Goal: Communication & Community: Share content

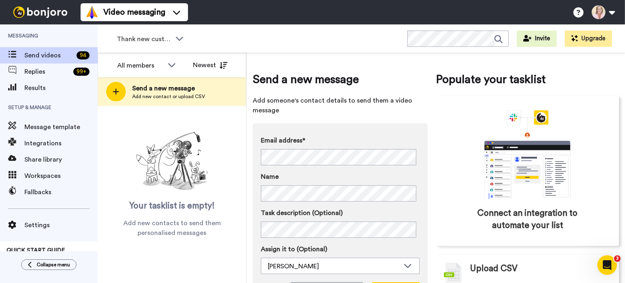
click at [167, 97] on span "Add new contact or upload CSV" at bounding box center [168, 96] width 73 height 7
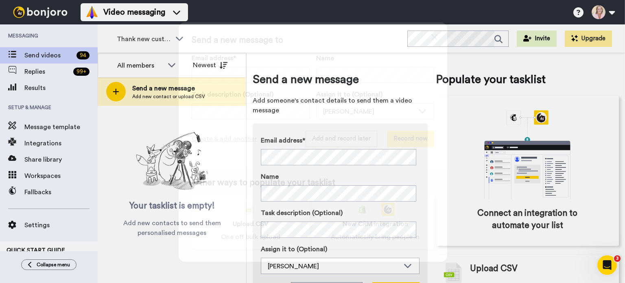
click at [249, 223] on span "Upload CSV" at bounding box center [251, 224] width 36 height 10
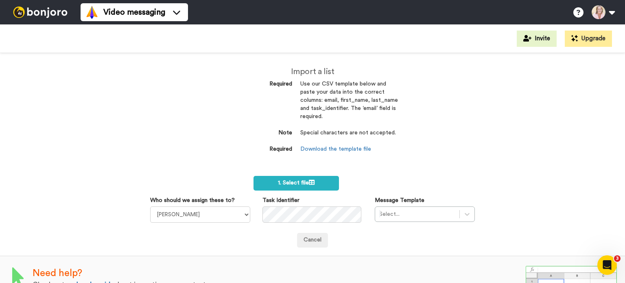
click at [288, 180] on span "1. Select file" at bounding box center [296, 183] width 37 height 6
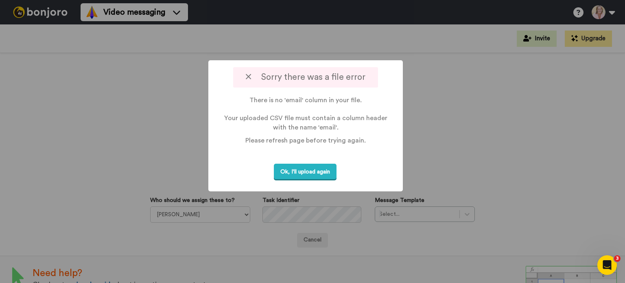
click at [312, 172] on button "Ok, I'll upload again" at bounding box center [305, 172] width 63 height 17
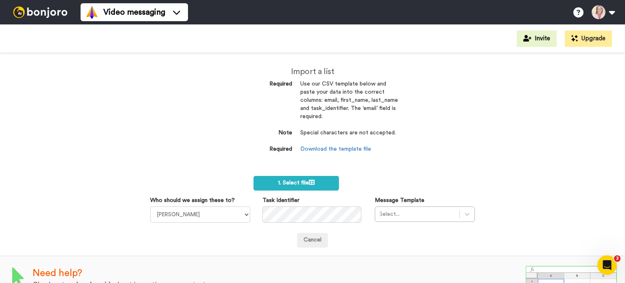
click at [44, 110] on div "Import a list Required Use our CSV template below and paste your data into the …" at bounding box center [312, 168] width 625 height 230
click at [310, 151] on link "Download the template file" at bounding box center [336, 149] width 71 height 6
drag, startPoint x: 322, startPoint y: 101, endPoint x: 324, endPoint y: 109, distance: 8.0
click at [324, 109] on dd "Use our CSV template below and paste your data into the correct columns: email,…" at bounding box center [350, 104] width 98 height 49
click at [564, 161] on div "Import a list Required Use our CSV template below and paste your data into the …" at bounding box center [312, 168] width 625 height 230
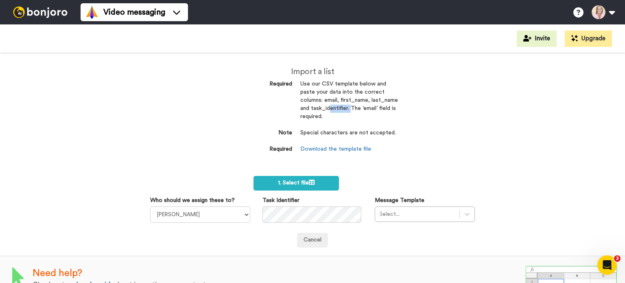
drag, startPoint x: 339, startPoint y: 100, endPoint x: 367, endPoint y: 100, distance: 27.7
click at [367, 100] on dd "Use our CSV template below and paste your data into the correct columns: email,…" at bounding box center [350, 104] width 98 height 49
copy dd "first_name"
click at [578, 156] on div "Import a list Required Use our CSV template below and paste your data into the …" at bounding box center [312, 168] width 625 height 230
drag, startPoint x: 298, startPoint y: 108, endPoint x: 323, endPoint y: 109, distance: 25.3
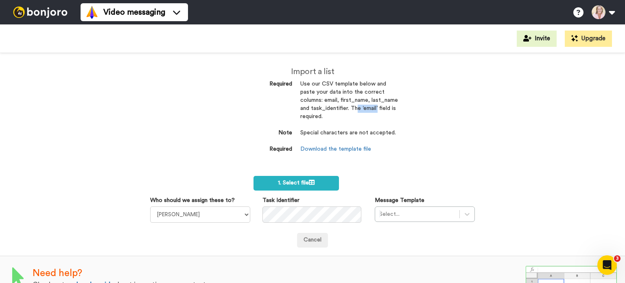
click at [323, 109] on dd "Use our CSV template below and paste your data into the correct columns: email,…" at bounding box center [350, 104] width 98 height 49
copy dd "last_name"
click at [295, 182] on span "1. Select file" at bounding box center [296, 183] width 37 height 6
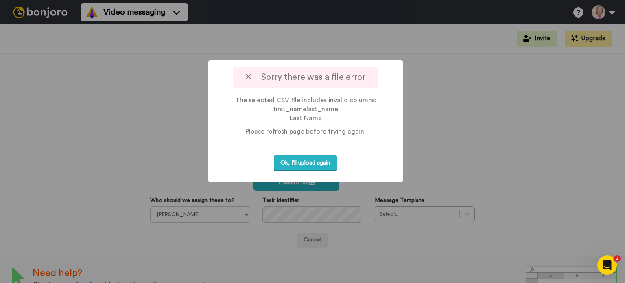
click at [312, 166] on button "Ok, I'll upload again" at bounding box center [305, 163] width 63 height 17
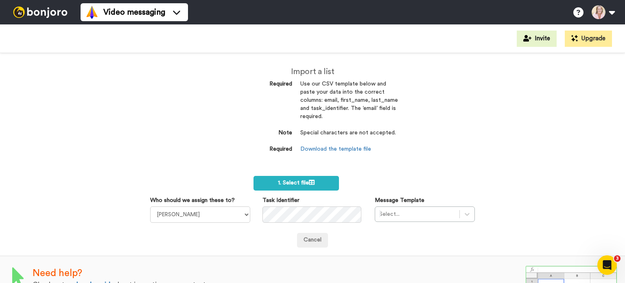
click at [584, 197] on div "Import a list Required Use our CSV template below and paste your data into the …" at bounding box center [312, 168] width 625 height 230
drag, startPoint x: 366, startPoint y: 100, endPoint x: 339, endPoint y: 99, distance: 26.9
click at [339, 99] on dd "Use our CSV template below and paste your data into the correct columns: email,…" at bounding box center [350, 104] width 98 height 49
drag, startPoint x: 323, startPoint y: 109, endPoint x: 298, endPoint y: 107, distance: 25.7
click at [301, 107] on dd "Use our CSV template below and paste your data into the correct columns: email,…" at bounding box center [350, 104] width 98 height 49
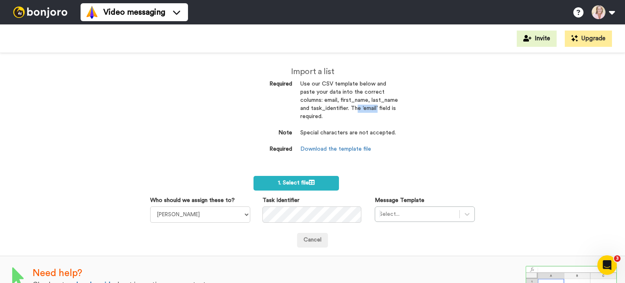
copy dd "last_name"
drag, startPoint x: 46, startPoint y: 116, endPoint x: 68, endPoint y: 125, distance: 24.1
click at [46, 116] on div "Import a list Required Use our CSV template below and paste your data into the …" at bounding box center [312, 168] width 625 height 230
click at [293, 184] on span "1. Select file" at bounding box center [296, 183] width 37 height 6
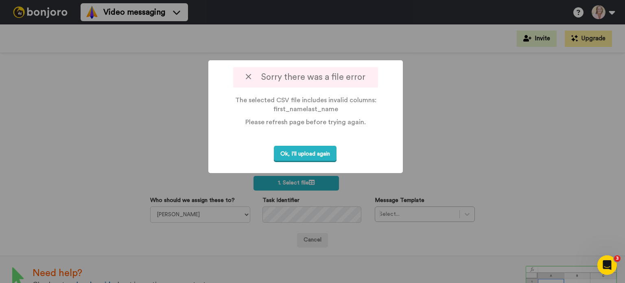
click at [304, 155] on button "Ok, I'll upload again" at bounding box center [305, 154] width 63 height 17
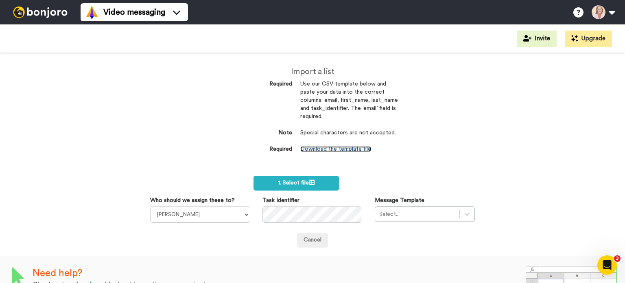
click at [342, 149] on link "Download the template file" at bounding box center [336, 149] width 71 height 6
click at [283, 183] on span "1. Select file" at bounding box center [296, 183] width 37 height 6
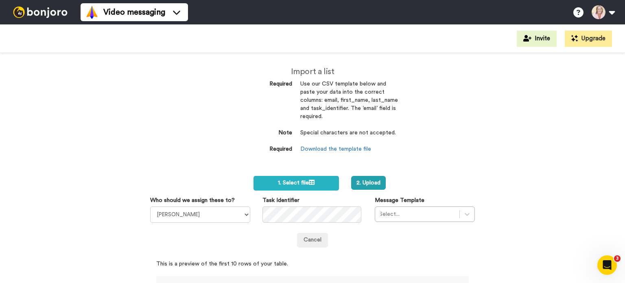
click at [372, 187] on button "2. Upload" at bounding box center [368, 183] width 35 height 14
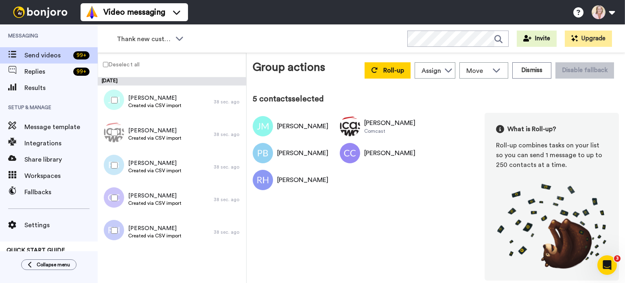
click at [538, 74] on button "Dismiss" at bounding box center [532, 70] width 39 height 16
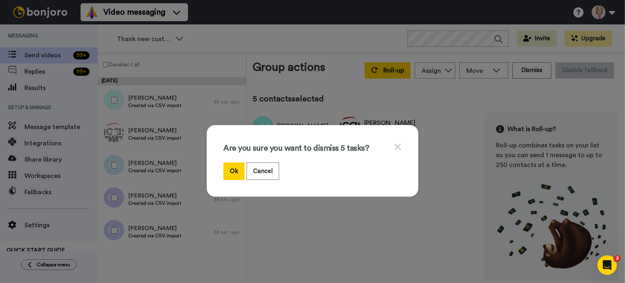
click at [229, 173] on button "Ok" at bounding box center [234, 171] width 21 height 18
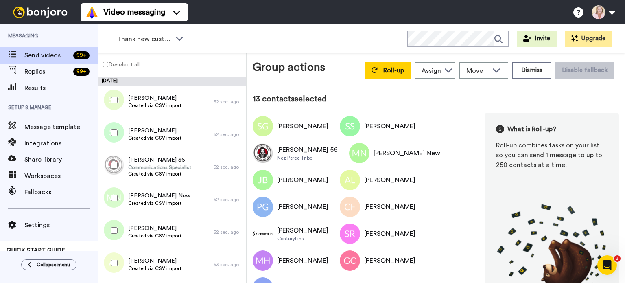
click at [525, 70] on button "Dismiss" at bounding box center [532, 70] width 39 height 16
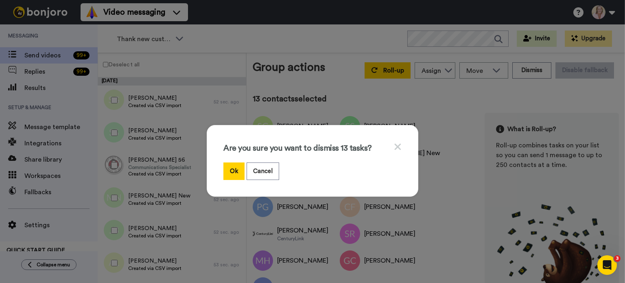
click at [232, 172] on button "Ok" at bounding box center [234, 171] width 21 height 18
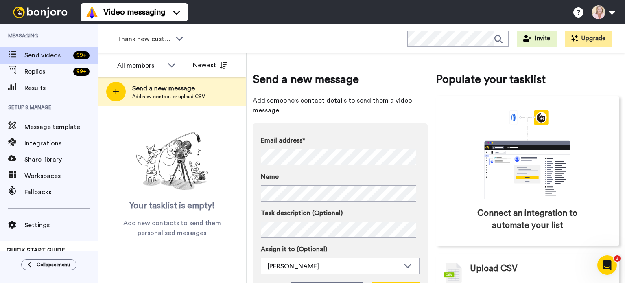
click at [162, 89] on span "Send a new message" at bounding box center [168, 88] width 73 height 10
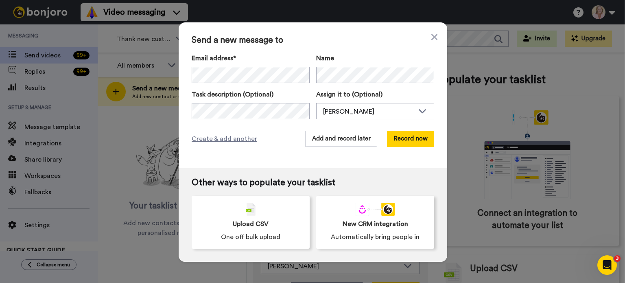
click at [246, 208] on img at bounding box center [251, 209] width 10 height 13
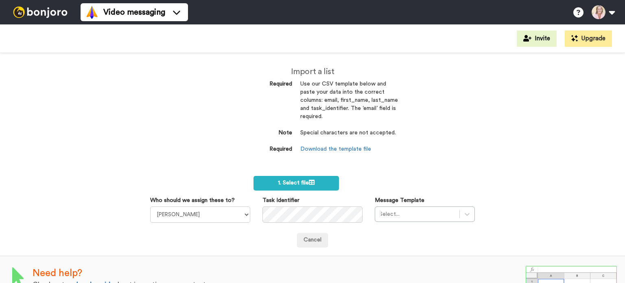
click at [272, 181] on label "1. Select file" at bounding box center [296, 183] width 85 height 15
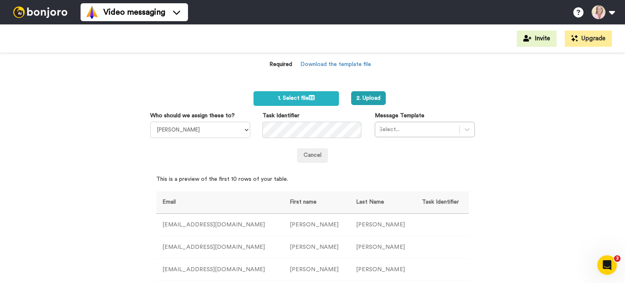
scroll to position [15, 0]
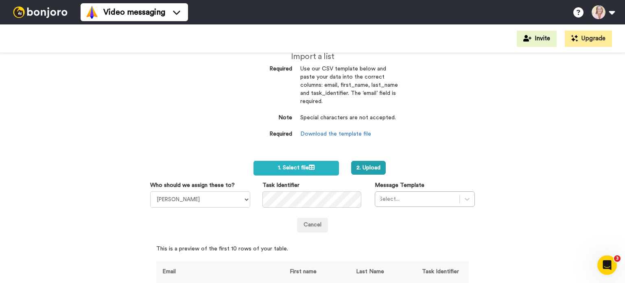
click at [364, 170] on button "2. Upload" at bounding box center [368, 168] width 35 height 14
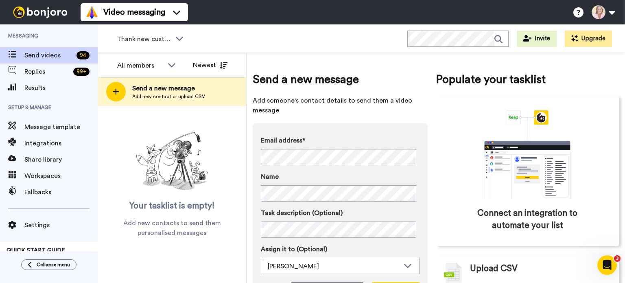
click at [155, 40] on span "Thank new customers" at bounding box center [144, 39] width 55 height 10
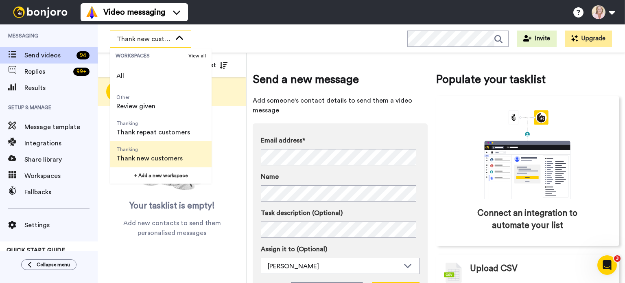
click at [129, 75] on span "All" at bounding box center [120, 76] width 21 height 26
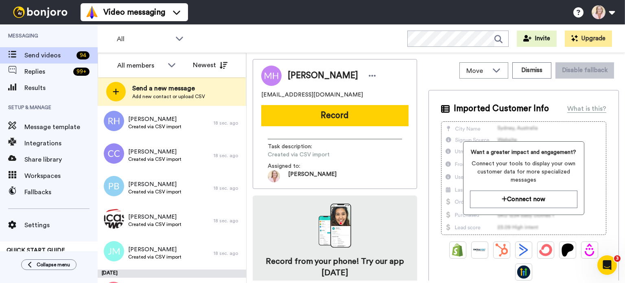
scroll to position [489, 0]
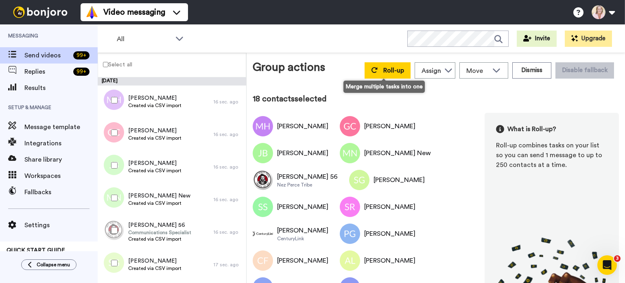
click at [388, 71] on span "Roll-up" at bounding box center [394, 70] width 21 height 7
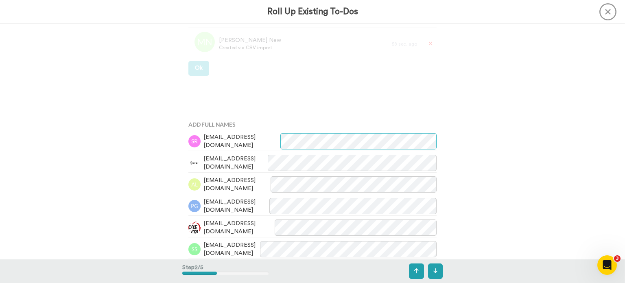
scroll to position [41, 0]
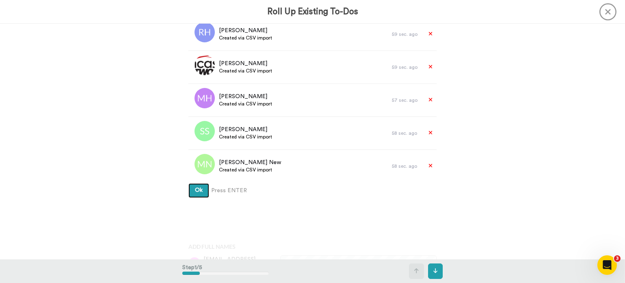
click at [195, 194] on button "Ok" at bounding box center [199, 190] width 21 height 15
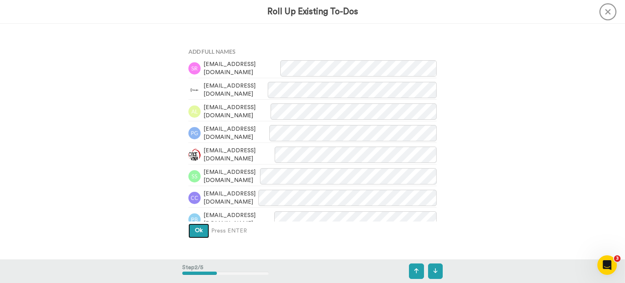
click at [195, 235] on button "Ok" at bounding box center [199, 231] width 21 height 15
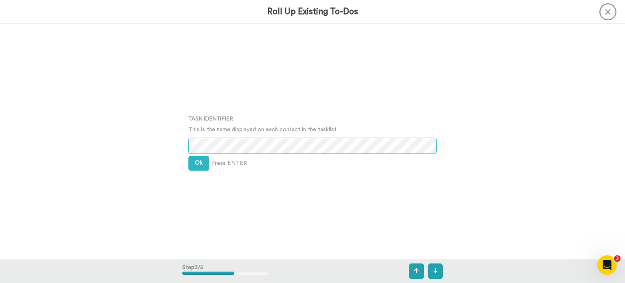
scroll to position [472, 0]
click at [199, 164] on span "Ok" at bounding box center [199, 163] width 8 height 6
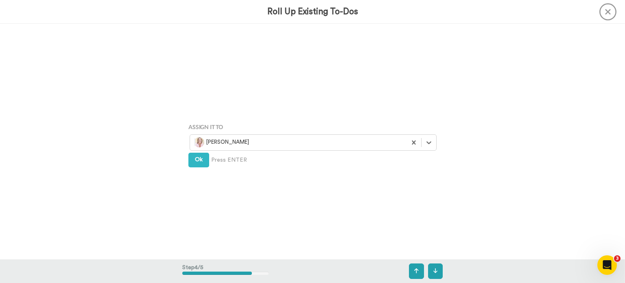
scroll to position [707, 0]
click at [199, 160] on button "Ok" at bounding box center [199, 157] width 21 height 15
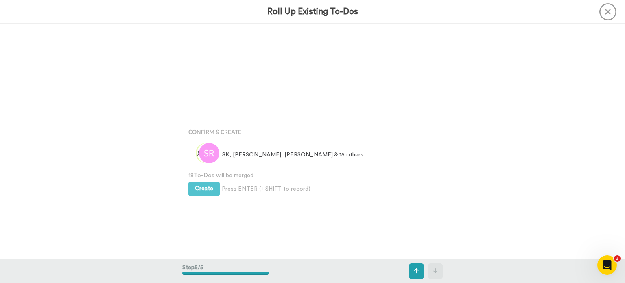
scroll to position [942, 0]
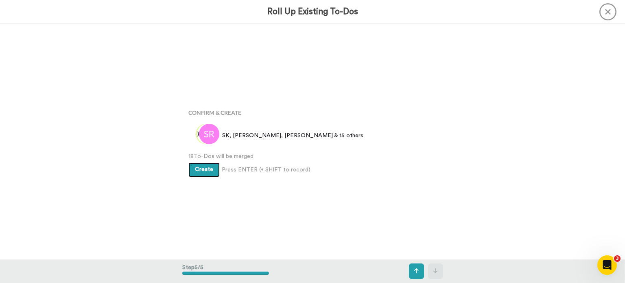
click at [202, 169] on span "Create" at bounding box center [204, 170] width 18 height 6
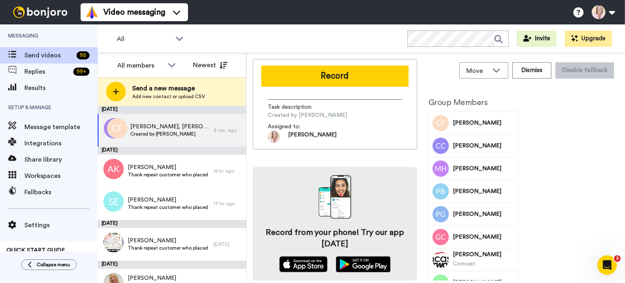
drag, startPoint x: 528, startPoint y: 140, endPoint x: 546, endPoint y: 100, distance: 44.5
click at [320, 76] on button "Record" at bounding box center [334, 76] width 147 height 21
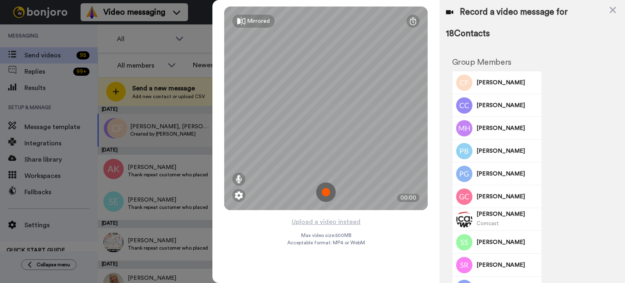
click at [330, 219] on button "Upload a video instead" at bounding box center [327, 222] width 74 height 11
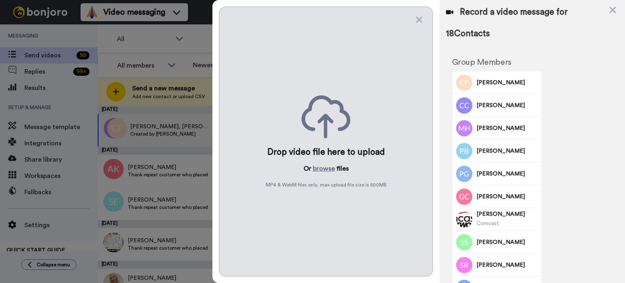
click at [324, 169] on button "browse" at bounding box center [324, 169] width 22 height 10
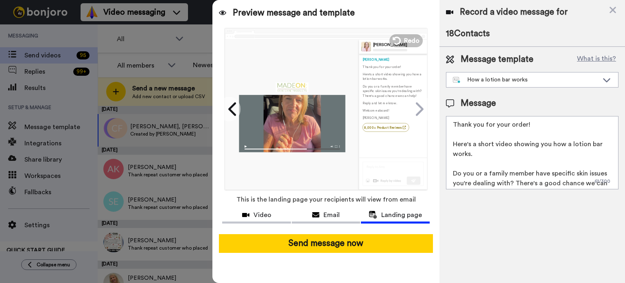
click at [296, 125] on div at bounding box center [292, 123] width 106 height 57
click at [292, 128] on div at bounding box center [292, 123] width 106 height 57
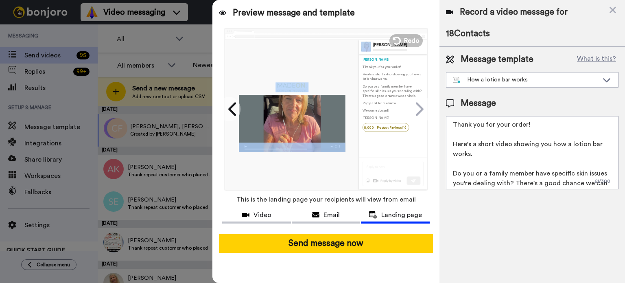
click at [292, 128] on div at bounding box center [292, 123] width 106 height 57
click at [255, 216] on span "Video" at bounding box center [263, 215] width 18 height 10
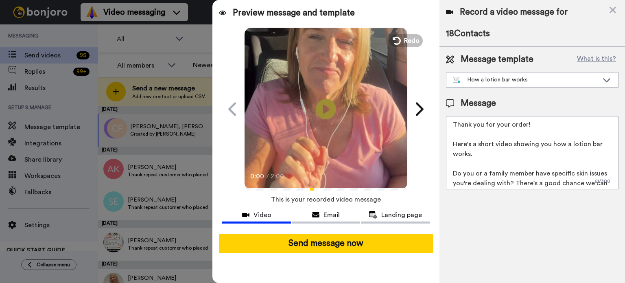
click at [325, 108] on icon "Play/Pause" at bounding box center [326, 109] width 20 height 37
drag, startPoint x: 452, startPoint y: 143, endPoint x: 485, endPoint y: 164, distance: 39.5
click at [485, 164] on textarea "Thank you for your order! Here's a short video showing you how a lotion bar wor…" at bounding box center [532, 152] width 173 height 73
click at [486, 154] on textarea "Thank you for your order! Here's a short video showing you how a lotion bar wor…" at bounding box center [532, 152] width 173 height 73
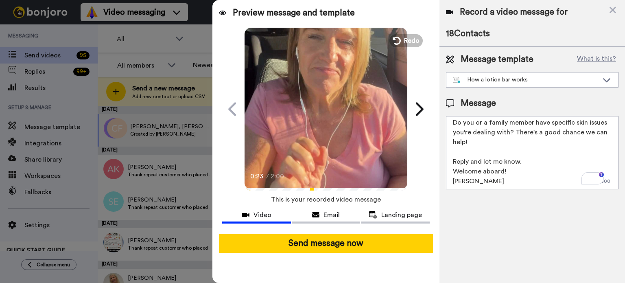
scroll to position [51, 0]
click at [391, 216] on span "Landing page" at bounding box center [402, 215] width 41 height 10
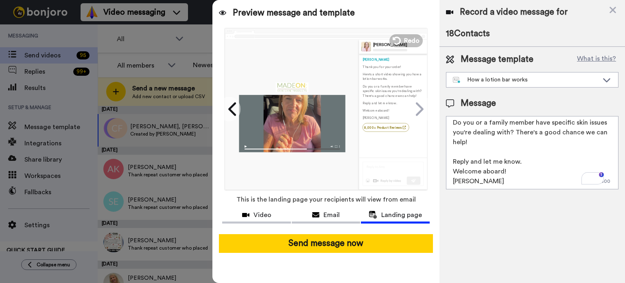
click at [594, 81] on div "How a lotion bar works" at bounding box center [526, 80] width 146 height 8
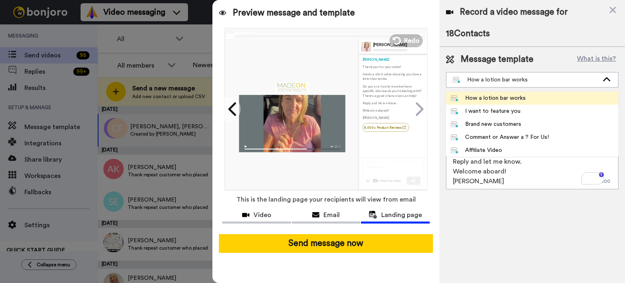
click at [594, 81] on div "How a lotion bar works" at bounding box center [526, 80] width 146 height 8
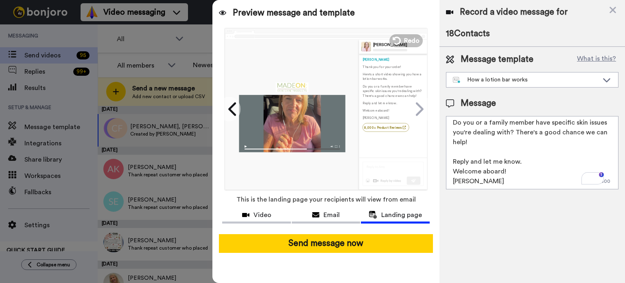
click at [614, 10] on icon at bounding box center [613, 10] width 7 height 7
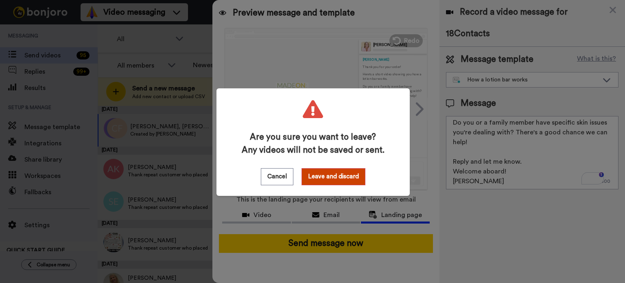
click at [327, 179] on button "Leave and discard" at bounding box center [334, 176] width 64 height 17
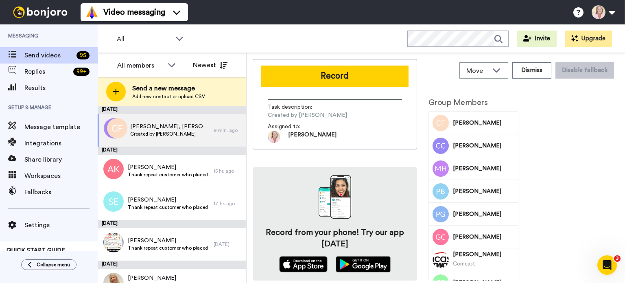
scroll to position [0, 0]
click at [55, 132] on div "Message template" at bounding box center [49, 127] width 98 height 16
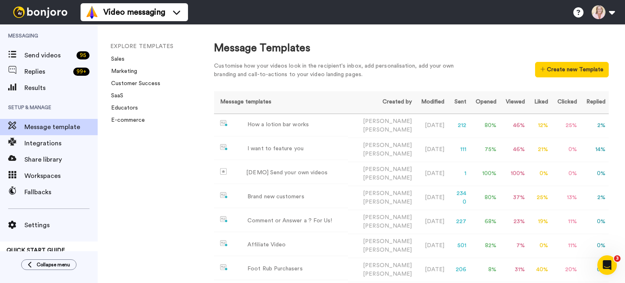
click at [560, 68] on button "Create new Template" at bounding box center [573, 69] width 74 height 15
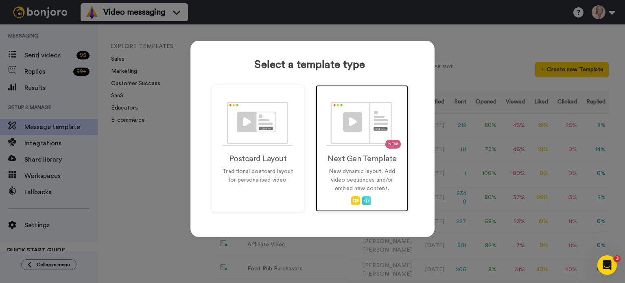
click at [356, 145] on img at bounding box center [363, 124] width 72 height 44
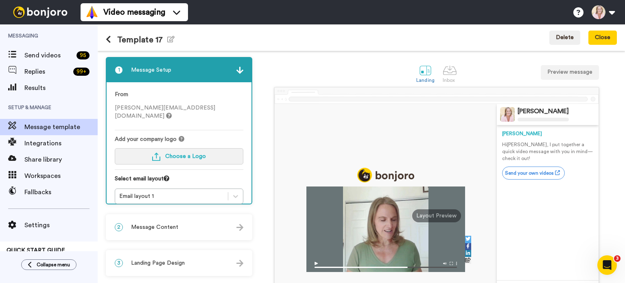
click at [184, 153] on button "Choose a Logo" at bounding box center [179, 156] width 129 height 16
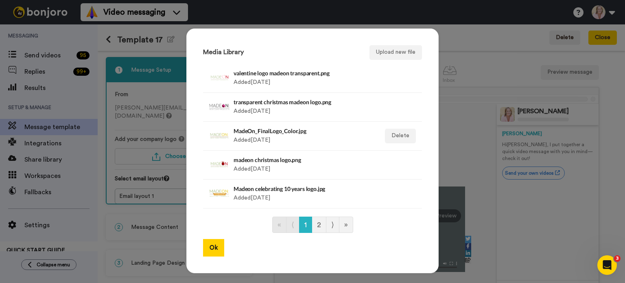
click at [267, 135] on div "MadeOn_FinalLogo_Color.jpg Added [DATE]" at bounding box center [304, 136] width 140 height 20
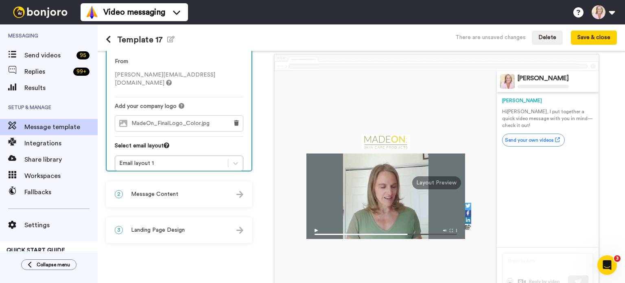
scroll to position [81, 0]
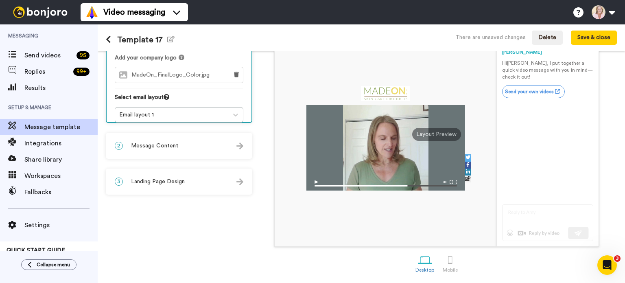
click at [220, 145] on div "2 Message Content" at bounding box center [179, 146] width 145 height 24
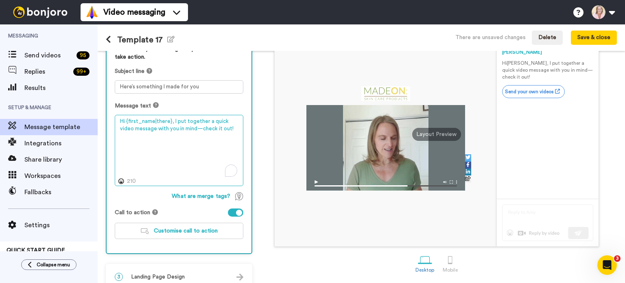
drag, startPoint x: 173, startPoint y: 122, endPoint x: 192, endPoint y: 125, distance: 19.8
click at [192, 125] on textarea "Hi {first_name|there}, I put together a quick video message with you in mind—ch…" at bounding box center [179, 151] width 129 height 72
click at [193, 130] on textarea "Hi {first_name|there}, I put together a quick video message with you in mind—ch…" at bounding box center [179, 151] width 129 height 72
drag, startPoint x: 223, startPoint y: 128, endPoint x: 217, endPoint y: 128, distance: 5.7
click at [217, 128] on textarea "Hi {first_name|there}, I put together a quick video message with you in mind—ch…" at bounding box center [179, 151] width 129 height 72
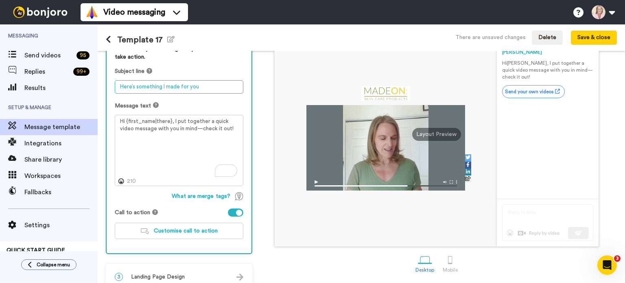
drag, startPoint x: 212, startPoint y: 86, endPoint x: 117, endPoint y: 88, distance: 95.3
click at [117, 88] on textarea "Here’s something I made for you" at bounding box center [179, 86] width 129 height 13
type textarea "A message for you about your recent order..."
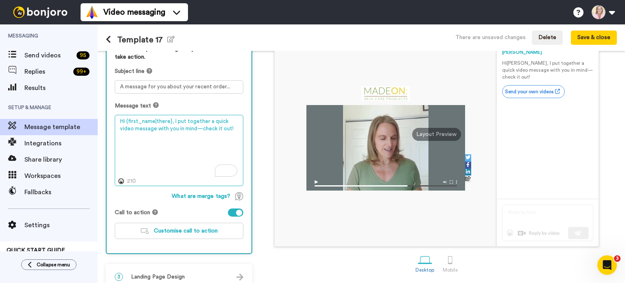
click at [186, 127] on textarea "Hi {first_name|there}, I put together a quick video message with you in mind—ch…" at bounding box center [179, 151] width 129 height 72
click at [217, 130] on textarea "Hi {first_name|there}, I put together a quick video message with you in mind - …" at bounding box center [179, 151] width 129 height 72
type textarea "Hi {first_name|there}, I put together a quick video message with you in mind - …"
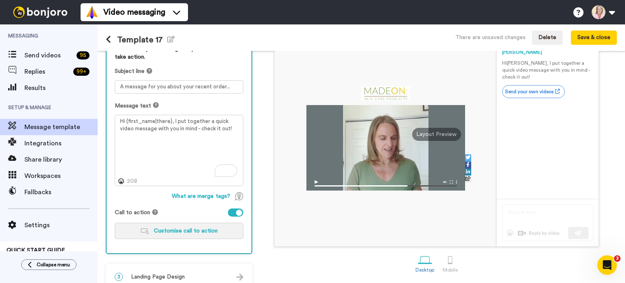
click at [180, 235] on button "Customise call to action" at bounding box center [179, 231] width 129 height 16
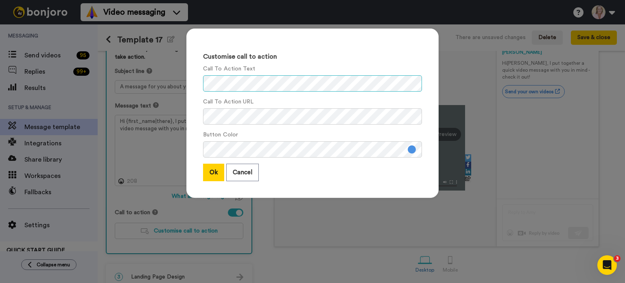
click at [195, 84] on div "Customise call to action Call To Action Text Call To Action URL Button Color Ok…" at bounding box center [313, 113] width 252 height 169
click at [409, 151] on button at bounding box center [412, 149] width 8 height 8
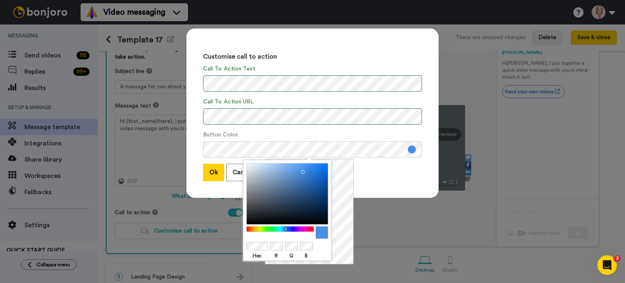
click at [254, 230] on div at bounding box center [281, 228] width 70 height 5
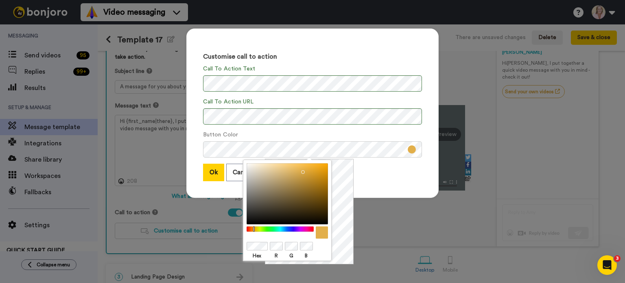
click at [212, 176] on button "Ok" at bounding box center [213, 173] width 21 height 18
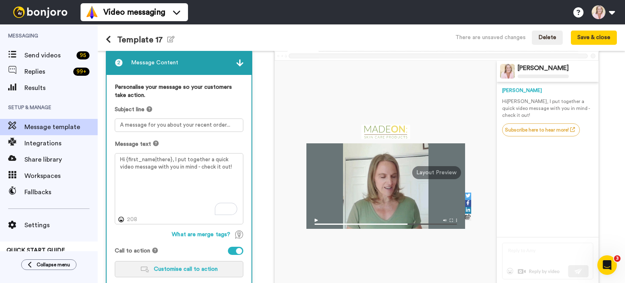
scroll to position [93, 0]
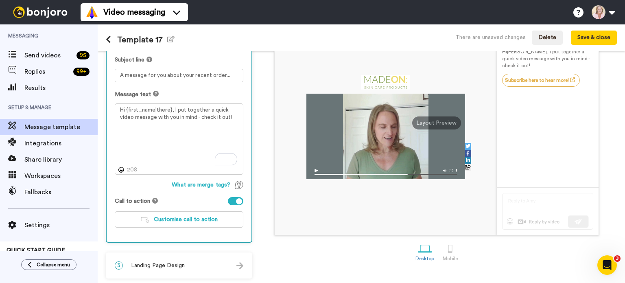
click at [181, 265] on span "Landing Page Design" at bounding box center [158, 265] width 54 height 8
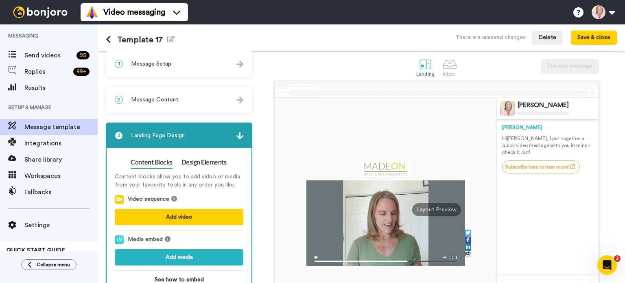
scroll to position [0, 0]
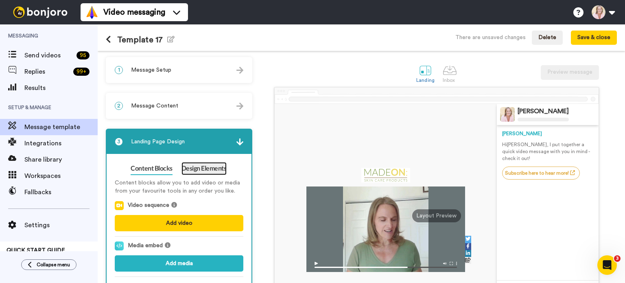
click at [211, 170] on link "Design Elements" at bounding box center [204, 168] width 45 height 13
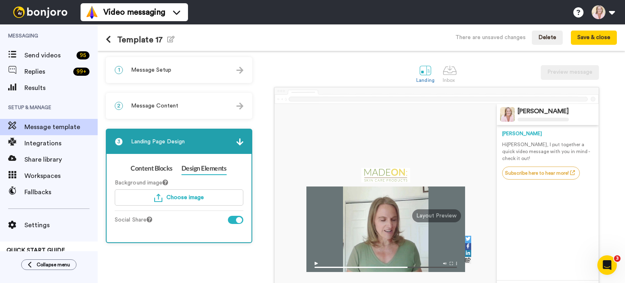
click at [230, 220] on div at bounding box center [235, 220] width 15 height 8
click at [161, 73] on span "Message Setup" at bounding box center [151, 70] width 40 height 8
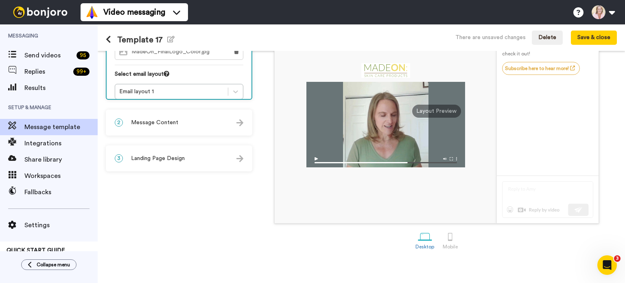
scroll to position [105, 0]
click at [445, 236] on div at bounding box center [450, 236] width 14 height 14
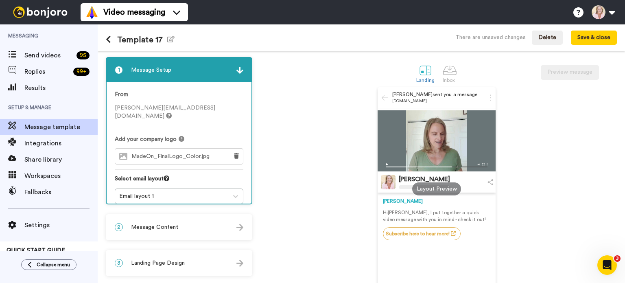
click at [117, 226] on span "2" at bounding box center [119, 227] width 8 height 8
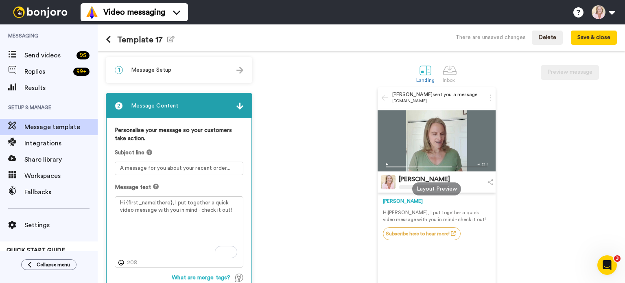
click at [148, 69] on span "Message Setup" at bounding box center [151, 70] width 40 height 8
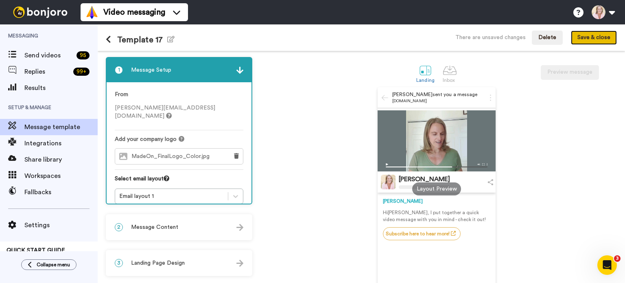
click at [590, 40] on button "Save & close" at bounding box center [594, 38] width 46 height 15
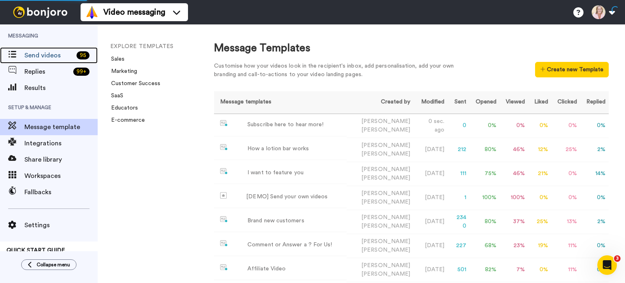
click at [55, 57] on span "Send videos" at bounding box center [48, 55] width 49 height 10
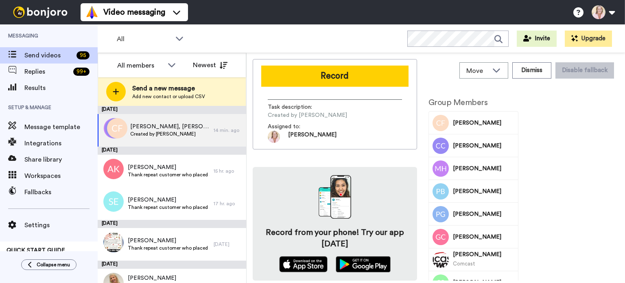
click at [173, 93] on span "Add new contact or upload CSV" at bounding box center [168, 96] width 73 height 7
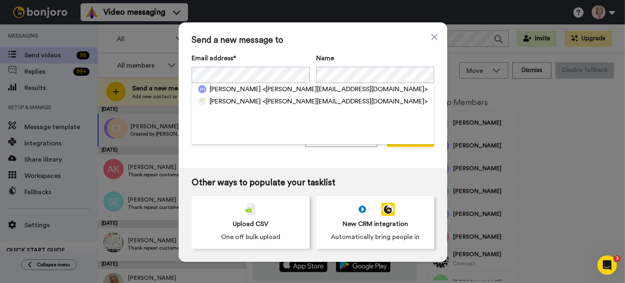
click at [229, 91] on span "[PERSON_NAME]" at bounding box center [235, 89] width 51 height 10
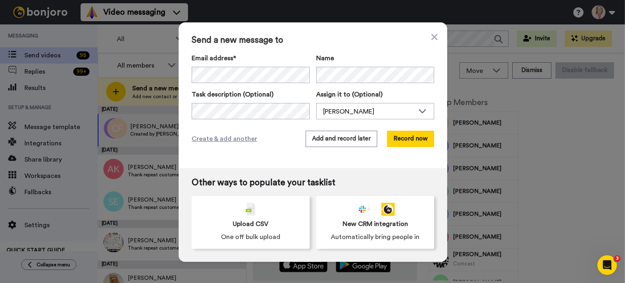
click at [413, 141] on button "Record now" at bounding box center [410, 139] width 47 height 16
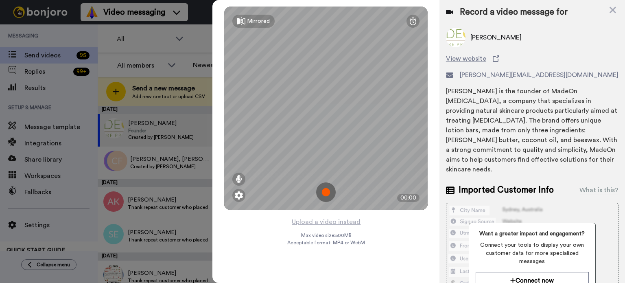
click at [327, 222] on button "Upload a video instead" at bounding box center [327, 222] width 74 height 11
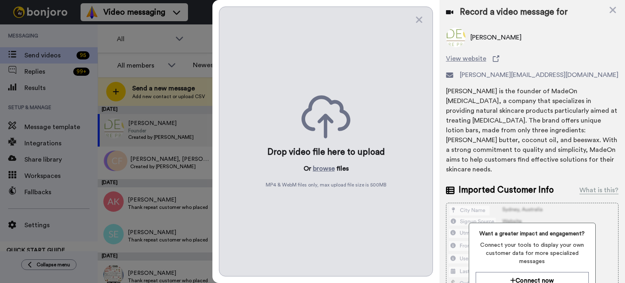
click at [323, 167] on button "browse" at bounding box center [324, 169] width 22 height 10
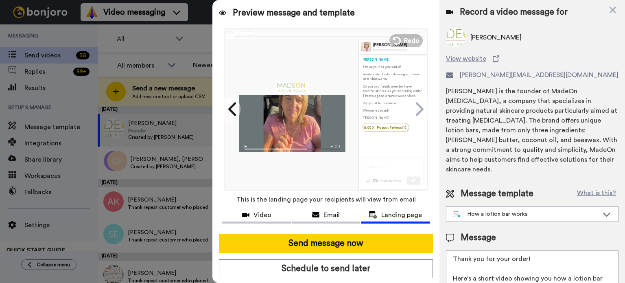
scroll to position [37, 0]
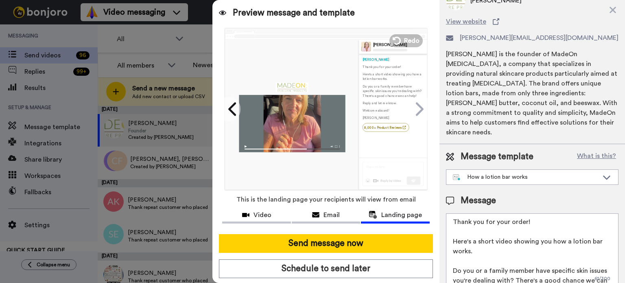
click at [567, 173] on div "How a lotion bar works" at bounding box center [526, 177] width 146 height 8
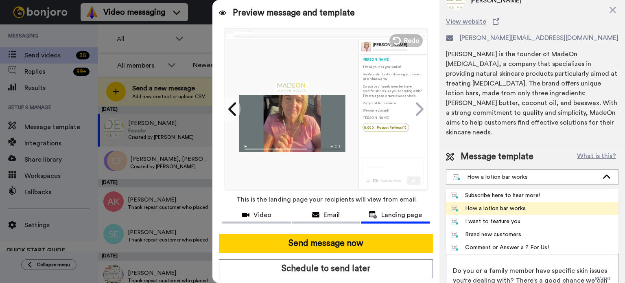
click at [537, 191] on div "Subscribe here to hear more!" at bounding box center [496, 195] width 90 height 8
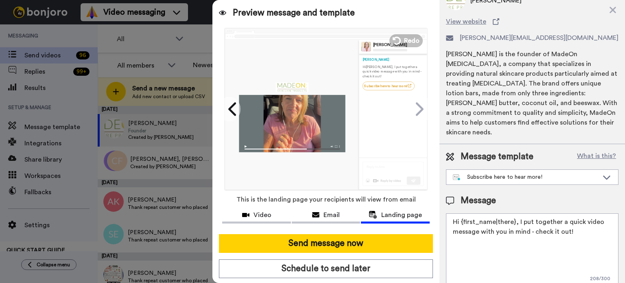
click at [574, 218] on textarea "Hi {first_name|there}, I put together a quick video message with you in mind - …" at bounding box center [532, 249] width 173 height 73
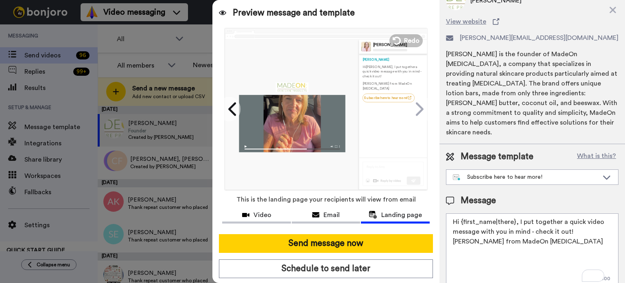
type textarea "Hi {first_name|there}, I put together a quick video message with you in mind - …"
click at [339, 244] on button "Send message now" at bounding box center [326, 243] width 214 height 19
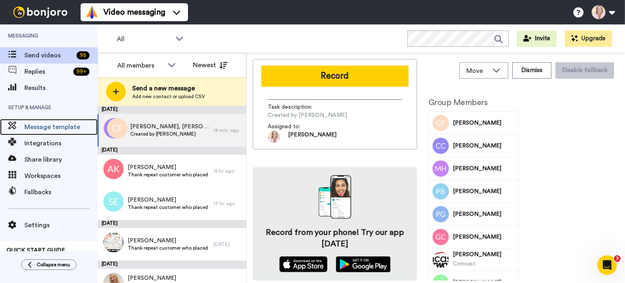
click at [37, 131] on span "Message template" at bounding box center [60, 127] width 73 height 10
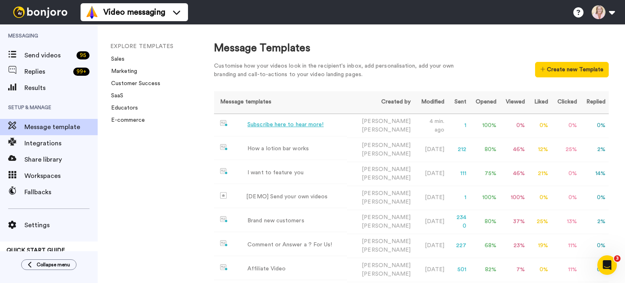
click at [307, 127] on div "Subscribe here to hear more!" at bounding box center [286, 125] width 76 height 9
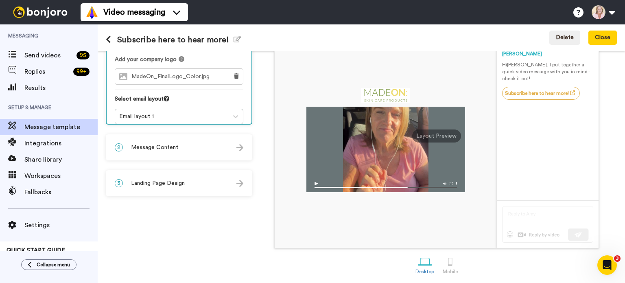
scroll to position [81, 0]
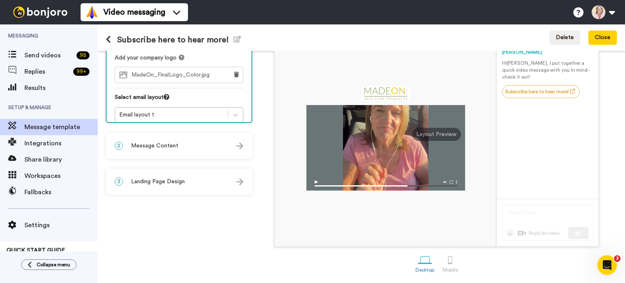
click at [165, 146] on span "Message Content" at bounding box center [154, 146] width 47 height 8
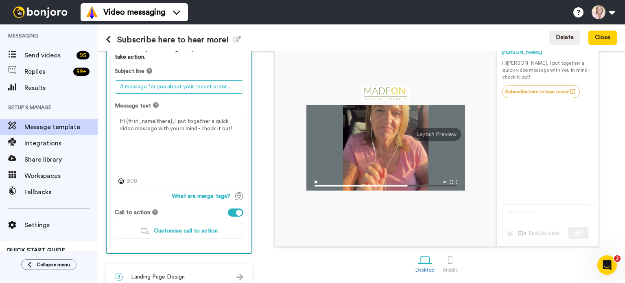
drag, startPoint x: 192, startPoint y: 86, endPoint x: 225, endPoint y: 88, distance: 33.0
click at [225, 88] on textarea "A message for you about your recent order..." at bounding box center [179, 86] width 129 height 13
type textarea "A message for you about your lotion bar..."
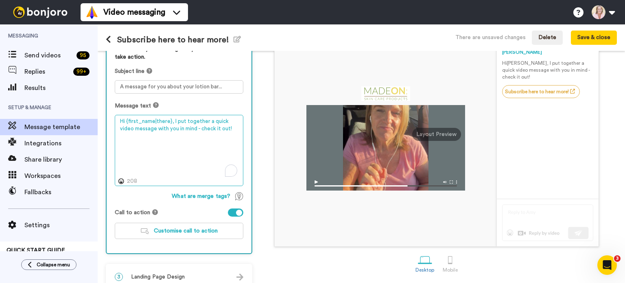
drag, startPoint x: 173, startPoint y: 117, endPoint x: 217, endPoint y: 133, distance: 47.5
click at [217, 133] on textarea "Hi {first_name|there}, I put together a quick video message with you in mind - …" at bounding box center [179, 151] width 129 height 72
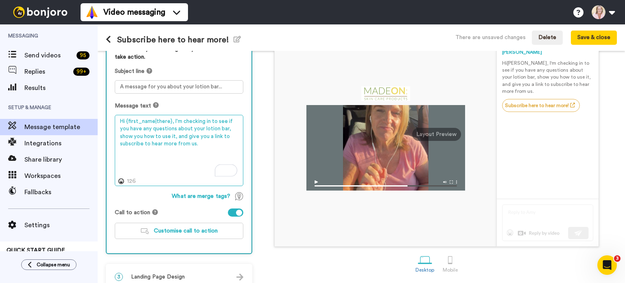
click at [238, 136] on textarea "Hi {first_name|there}, I'm checking in to see if you have any questions about y…" at bounding box center [179, 151] width 129 height 72
click at [204, 145] on textarea "Hi {first_name|there}, I'm checking in to see if you have any questions about y…" at bounding box center [179, 151] width 129 height 72
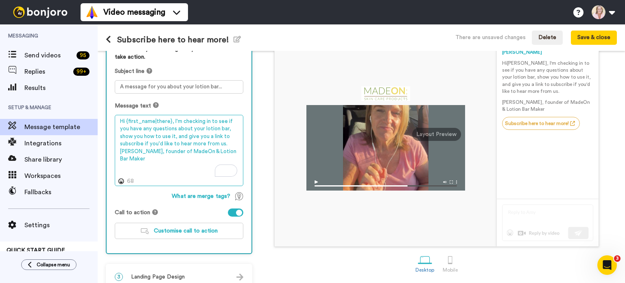
scroll to position [93, 0]
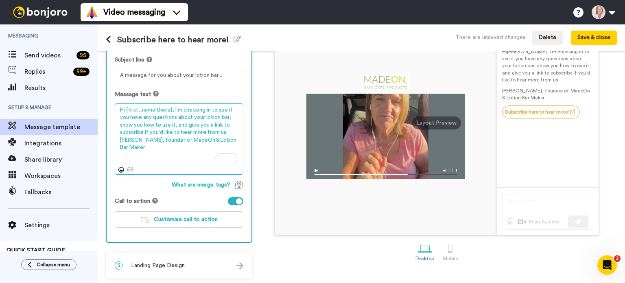
type textarea "Hi {first_name|there}, I'm checking in to see if you have any questions about y…"
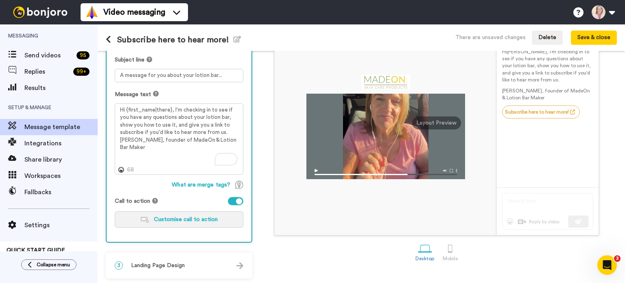
click at [178, 222] on button "Customise call to action" at bounding box center [179, 219] width 129 height 16
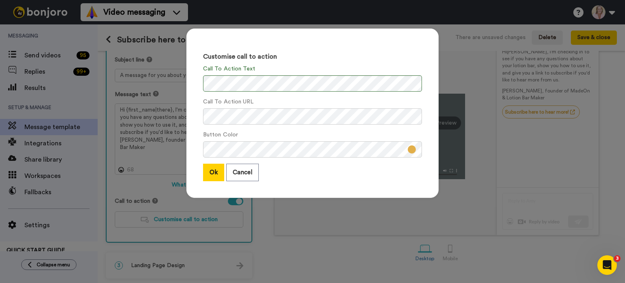
click at [213, 171] on button "Ok" at bounding box center [213, 173] width 21 height 18
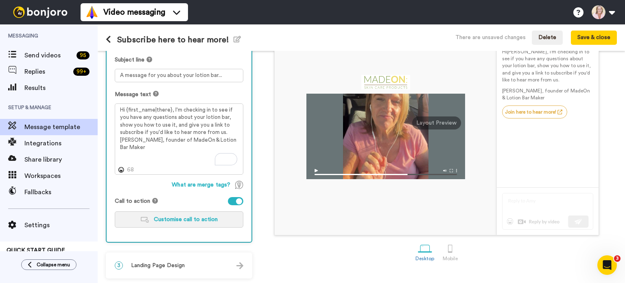
scroll to position [52, 0]
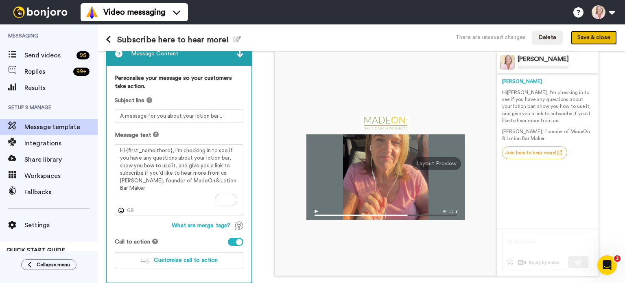
click at [591, 39] on button "Save & close" at bounding box center [594, 38] width 46 height 15
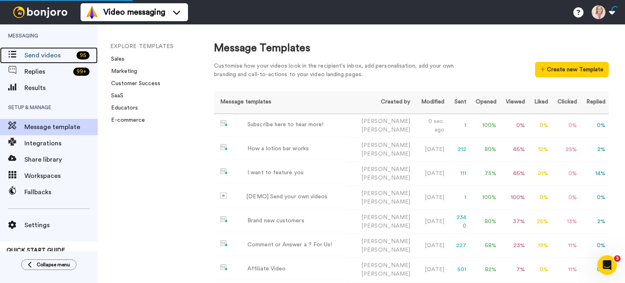
click at [39, 54] on span "Send videos" at bounding box center [48, 55] width 49 height 10
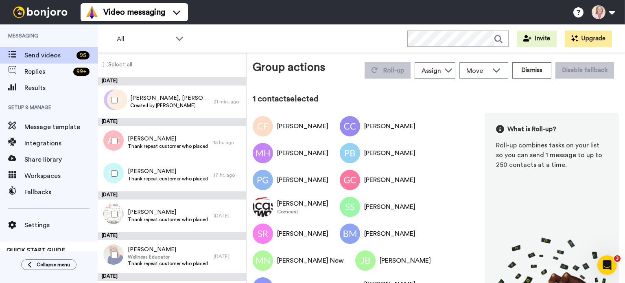
click at [156, 101] on span "[PERSON_NAME], [PERSON_NAME], [PERSON_NAME] & 15 others" at bounding box center [169, 98] width 79 height 8
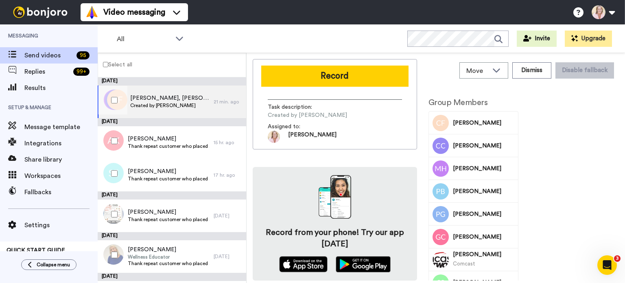
click at [358, 81] on button "Record" at bounding box center [334, 76] width 147 height 21
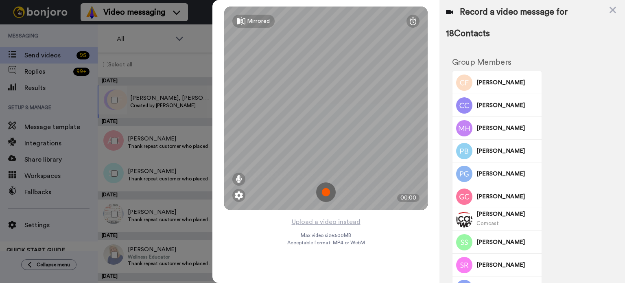
click at [323, 220] on button "Upload a video instead" at bounding box center [327, 222] width 74 height 11
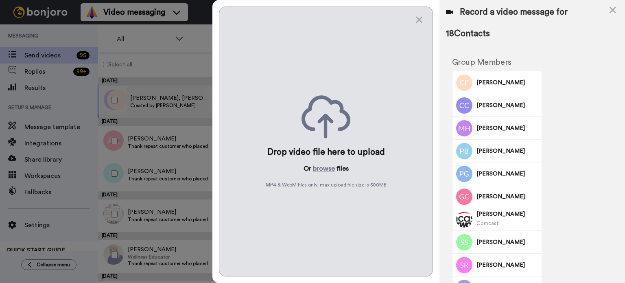
click at [322, 169] on button "browse" at bounding box center [324, 169] width 22 height 10
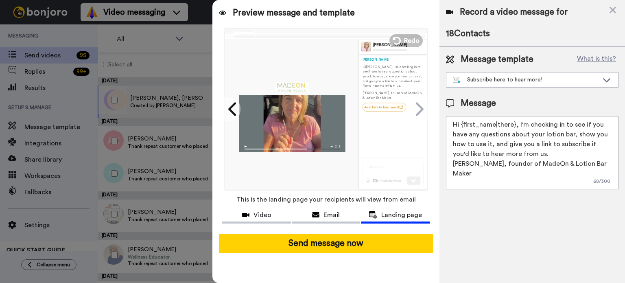
click at [518, 123] on textarea "Hi {first_name|there}, I'm checking in to see if you have any questions about y…" at bounding box center [532, 152] width 173 height 73
click at [574, 135] on textarea "Hi {first_name|there}, I'm checking in to see if you have any questions about y…" at bounding box center [532, 152] width 173 height 73
type textarea "Hi {first_name|there}, I'm checking in to see if you have any questions about y…"
click at [334, 246] on button "Send message now" at bounding box center [326, 243] width 214 height 19
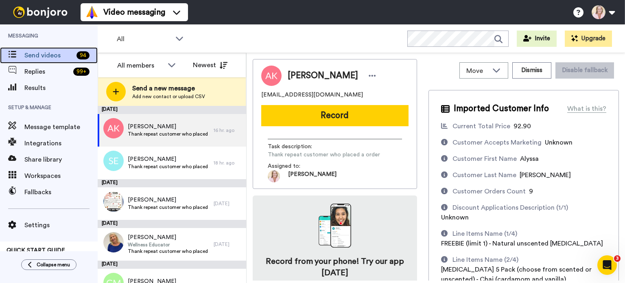
click at [51, 54] on span "Send videos" at bounding box center [48, 55] width 49 height 10
